Goal: Task Accomplishment & Management: Manage account settings

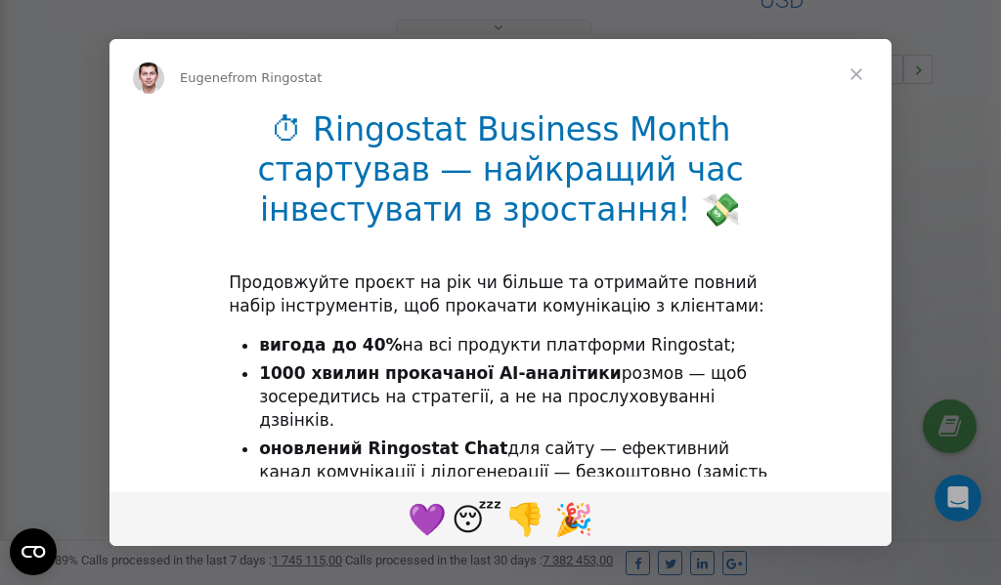
click at [857, 76] on span "Close" at bounding box center [856, 74] width 70 height 70
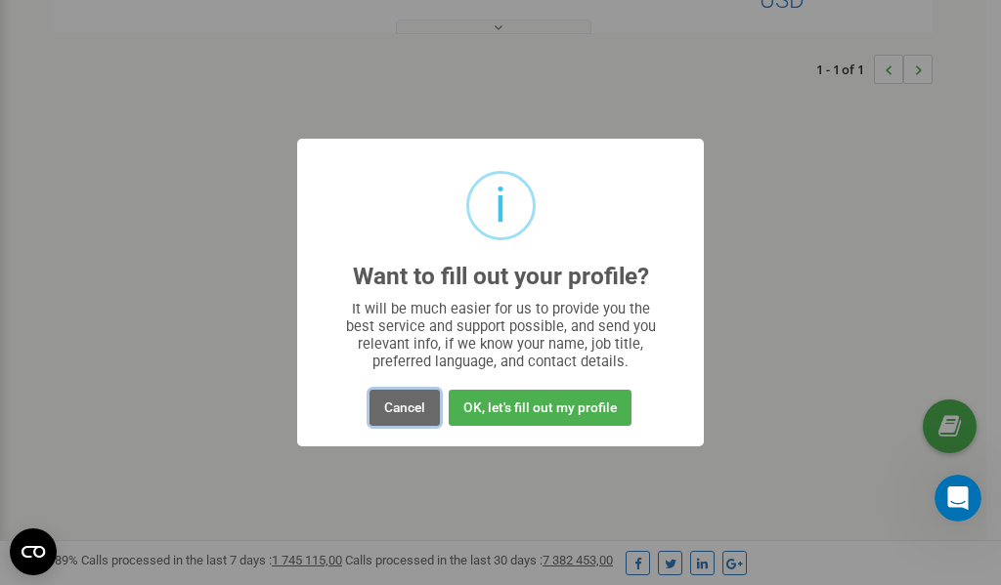
click at [407, 404] on button "Cancel" at bounding box center [404, 408] width 70 height 36
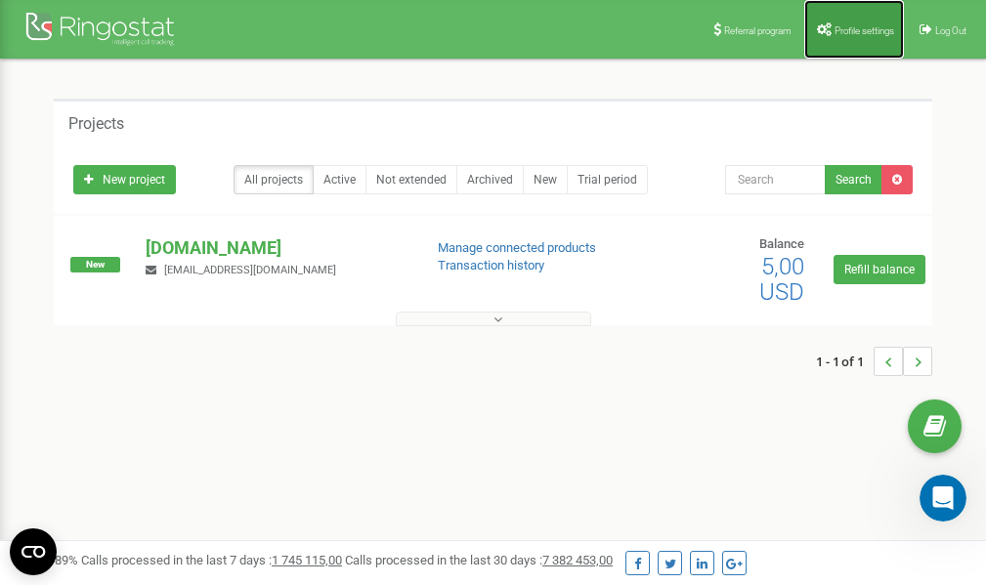
click at [840, 35] on link "Profile settings" at bounding box center [854, 29] width 100 height 59
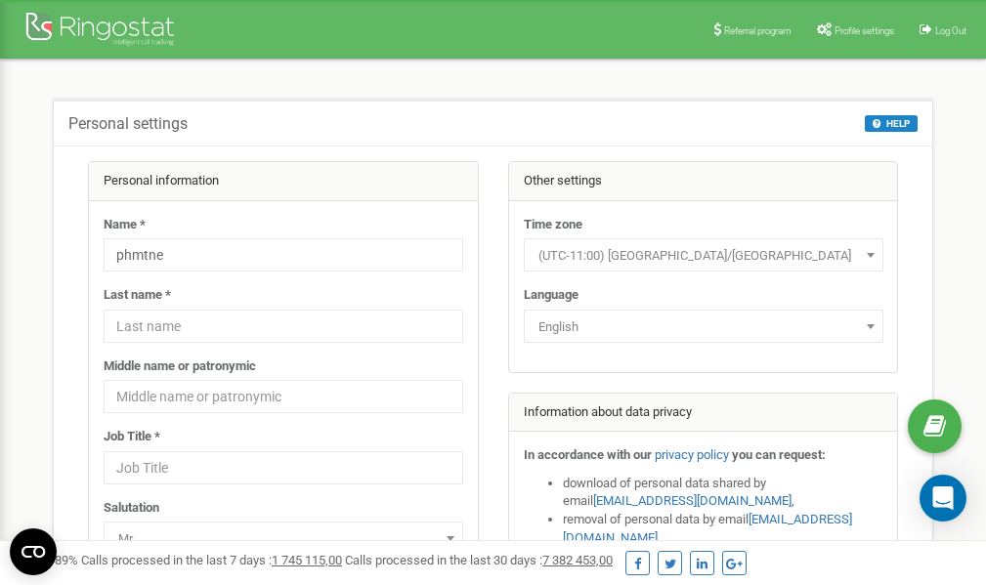
scroll to position [98, 0]
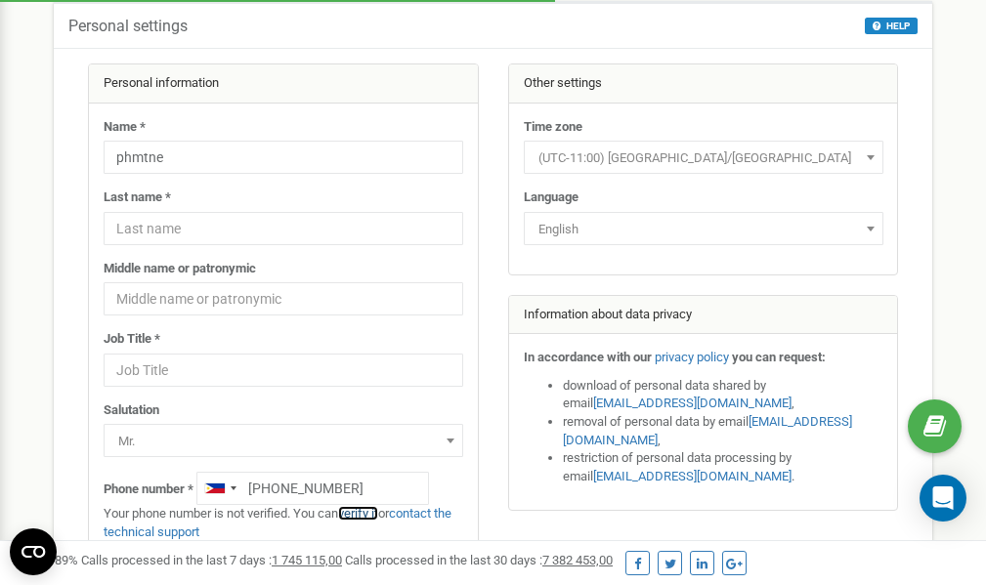
click at [368, 512] on link "verify it" at bounding box center [358, 513] width 40 height 15
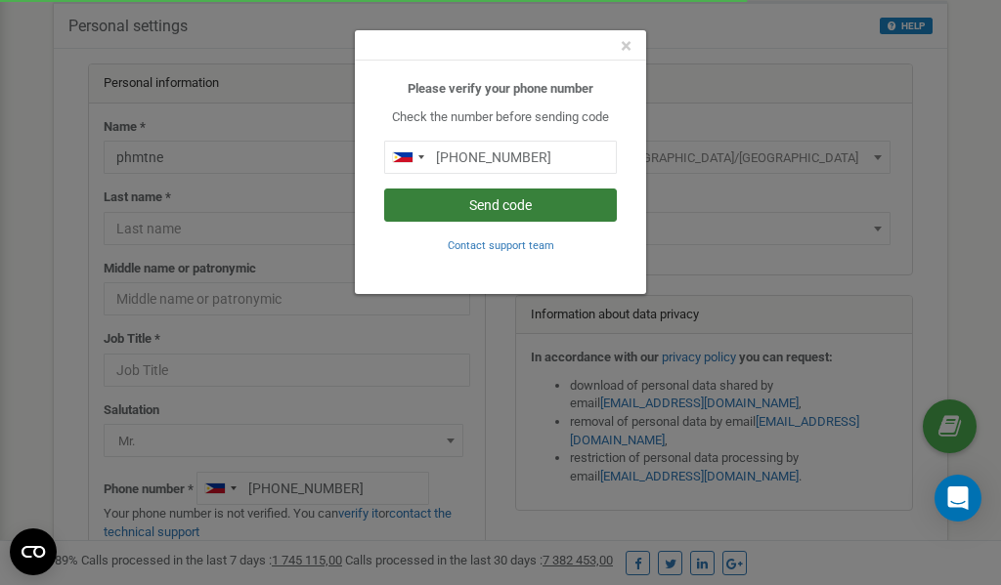
click at [511, 207] on button "Send code" at bounding box center [500, 205] width 233 height 33
